Goal: Check status: Check status

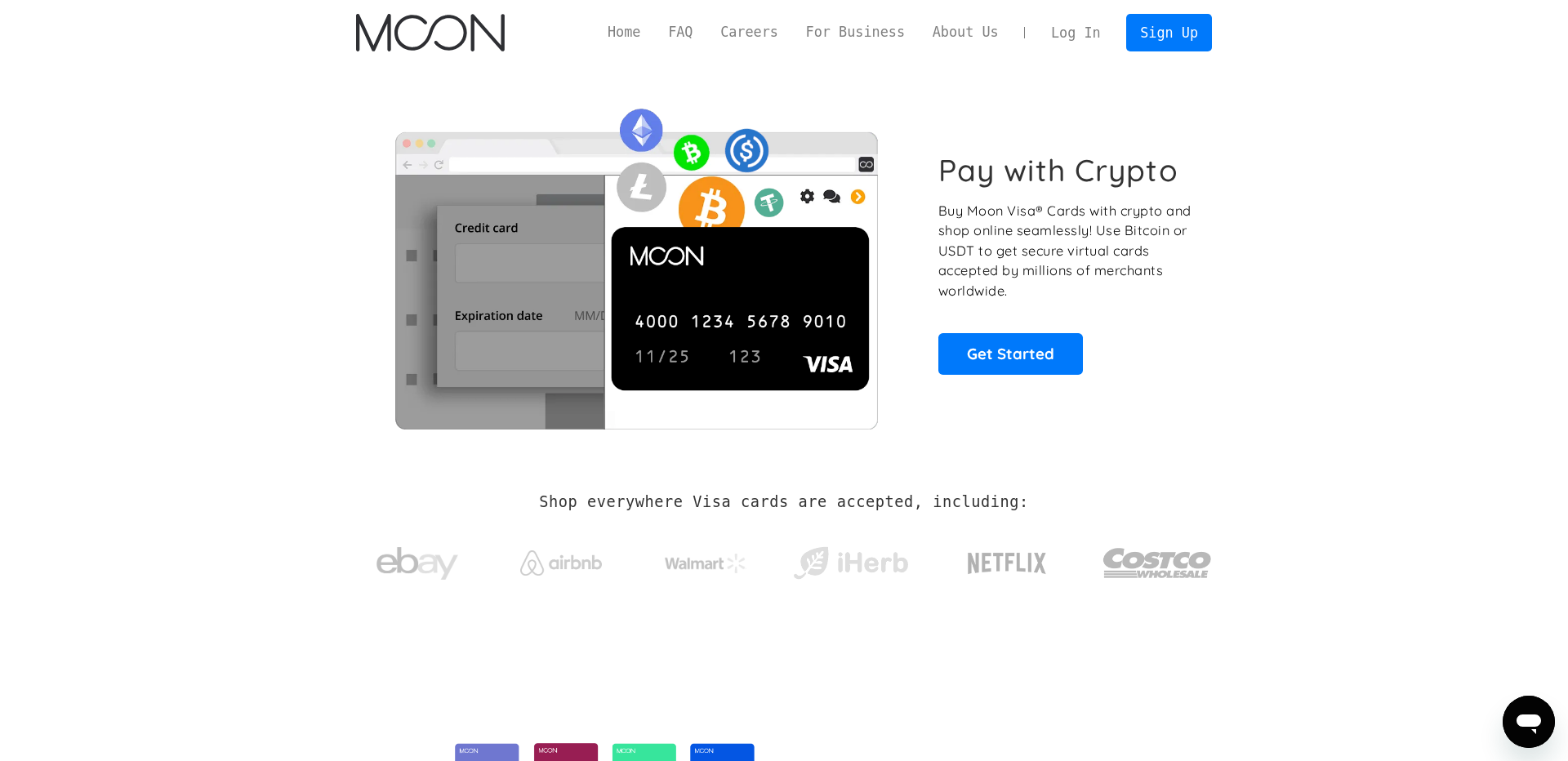
click at [1065, 35] on link "Log In" at bounding box center [1075, 32] width 76 height 36
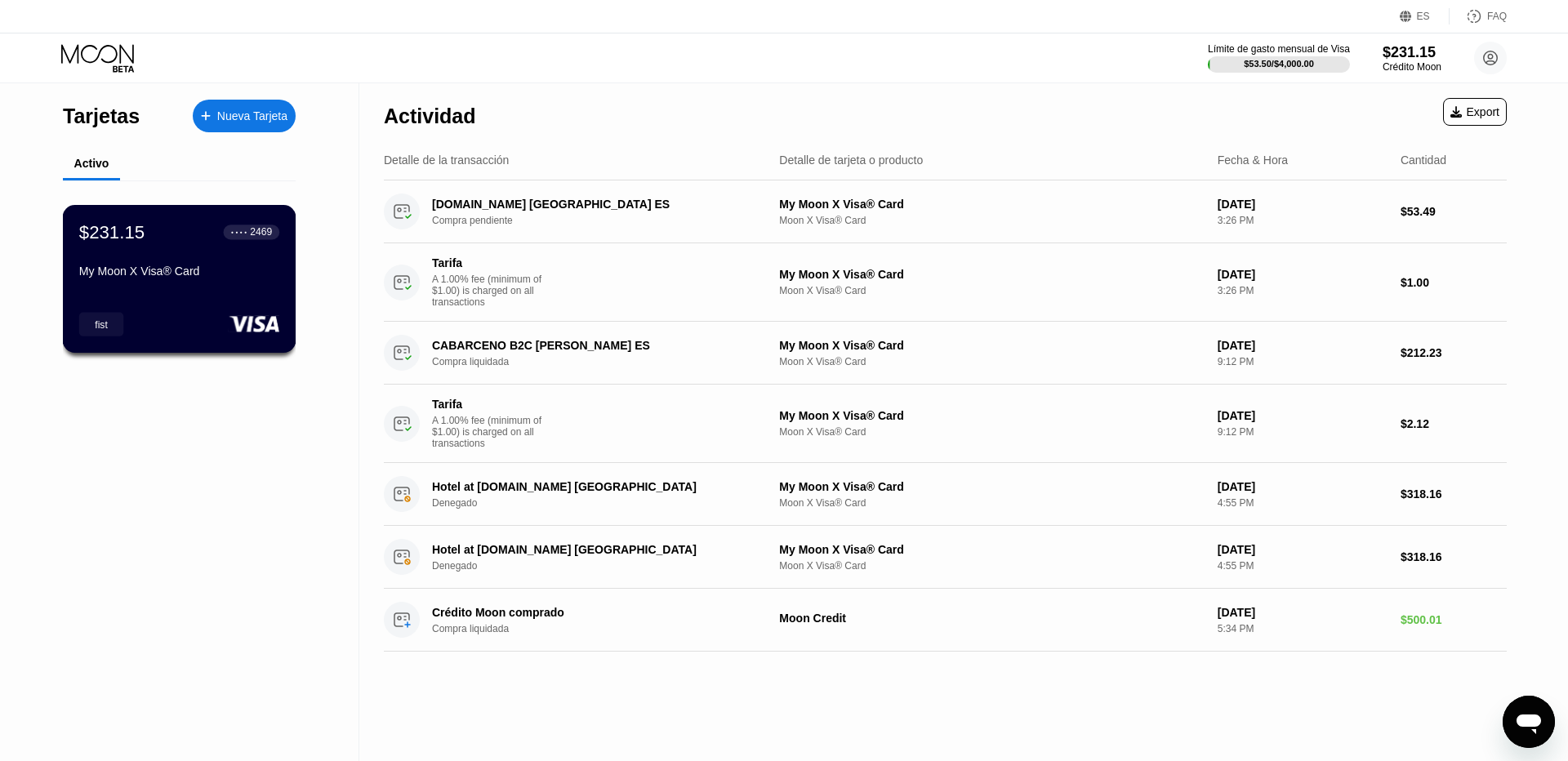
click at [163, 254] on div "$231.15 ● ● ● ● 2469 My Moon X Visa® Card" at bounding box center [179, 253] width 200 height 63
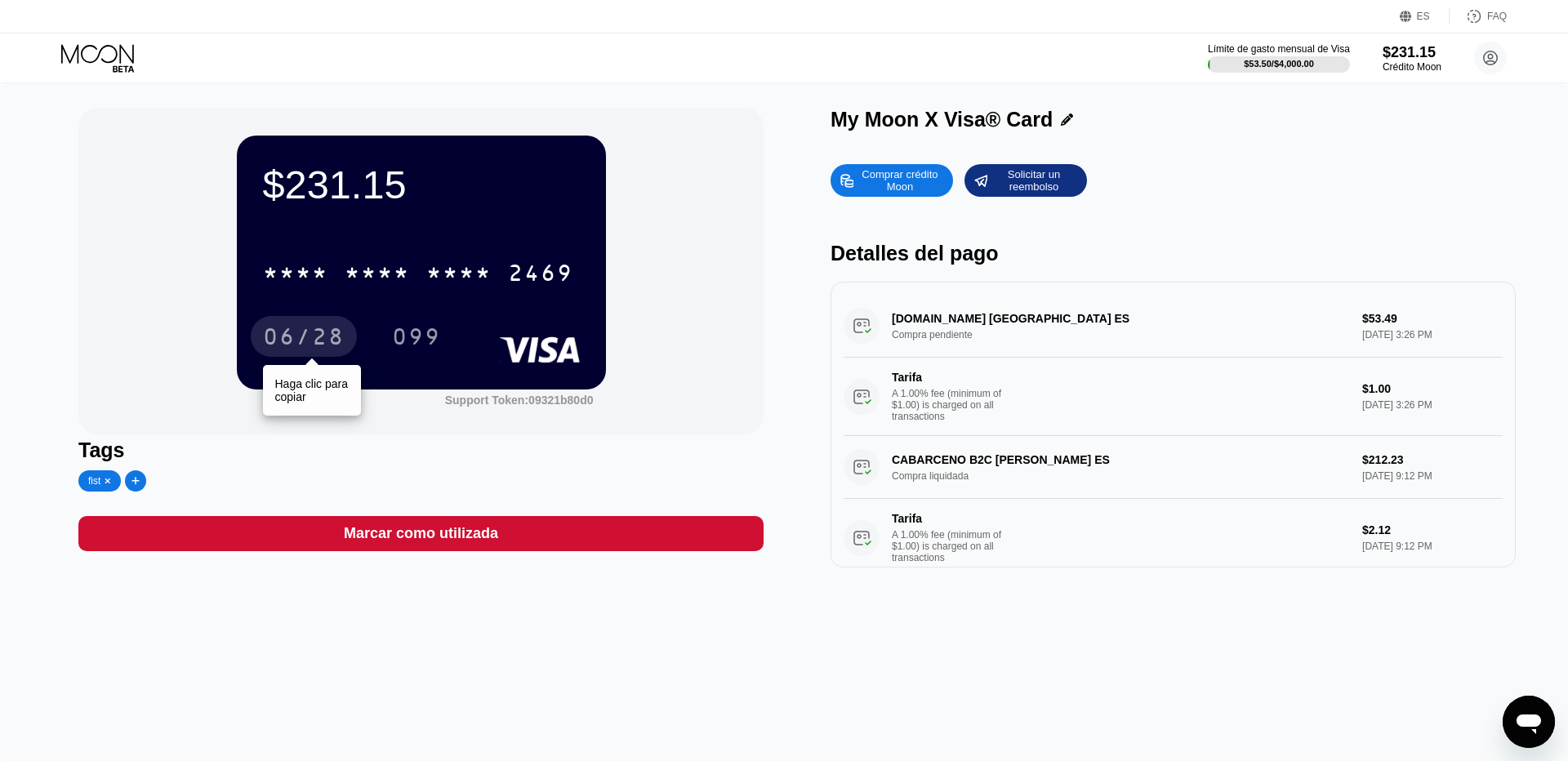
click at [309, 348] on div "06/28" at bounding box center [303, 338] width 82 height 26
